Goal: Transaction & Acquisition: Book appointment/travel/reservation

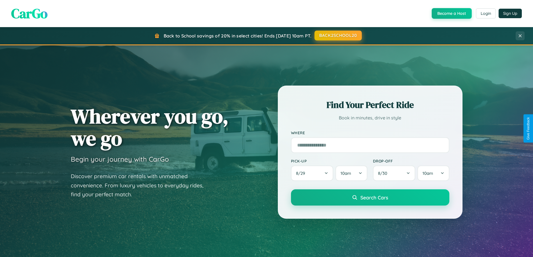
click at [338, 36] on button "BACK2SCHOOL20" at bounding box center [338, 36] width 47 height 10
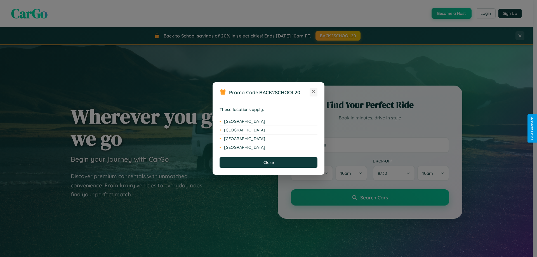
click at [314, 92] on icon at bounding box center [313, 91] width 3 height 3
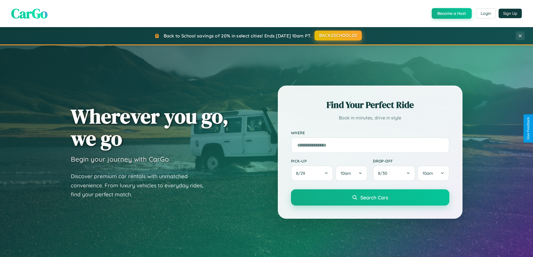
click at [338, 36] on button "BACK2SCHOOL20" at bounding box center [338, 36] width 47 height 10
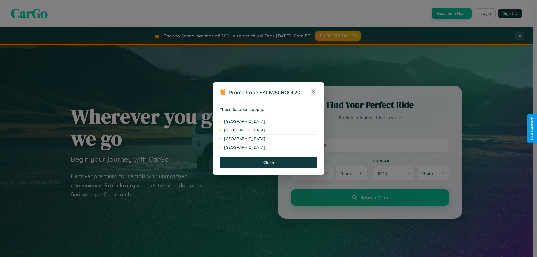
click at [314, 92] on icon at bounding box center [313, 91] width 3 height 3
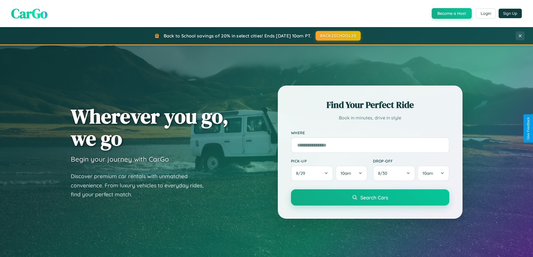
scroll to position [899, 0]
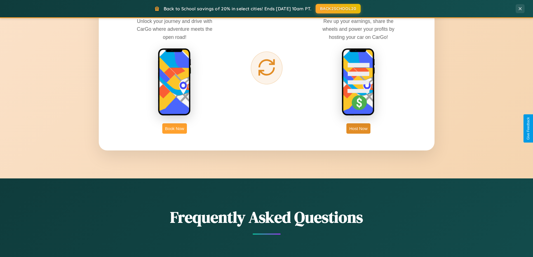
click at [175, 128] on button "Book Now" at bounding box center [174, 128] width 25 height 10
